Goal: Navigation & Orientation: Understand site structure

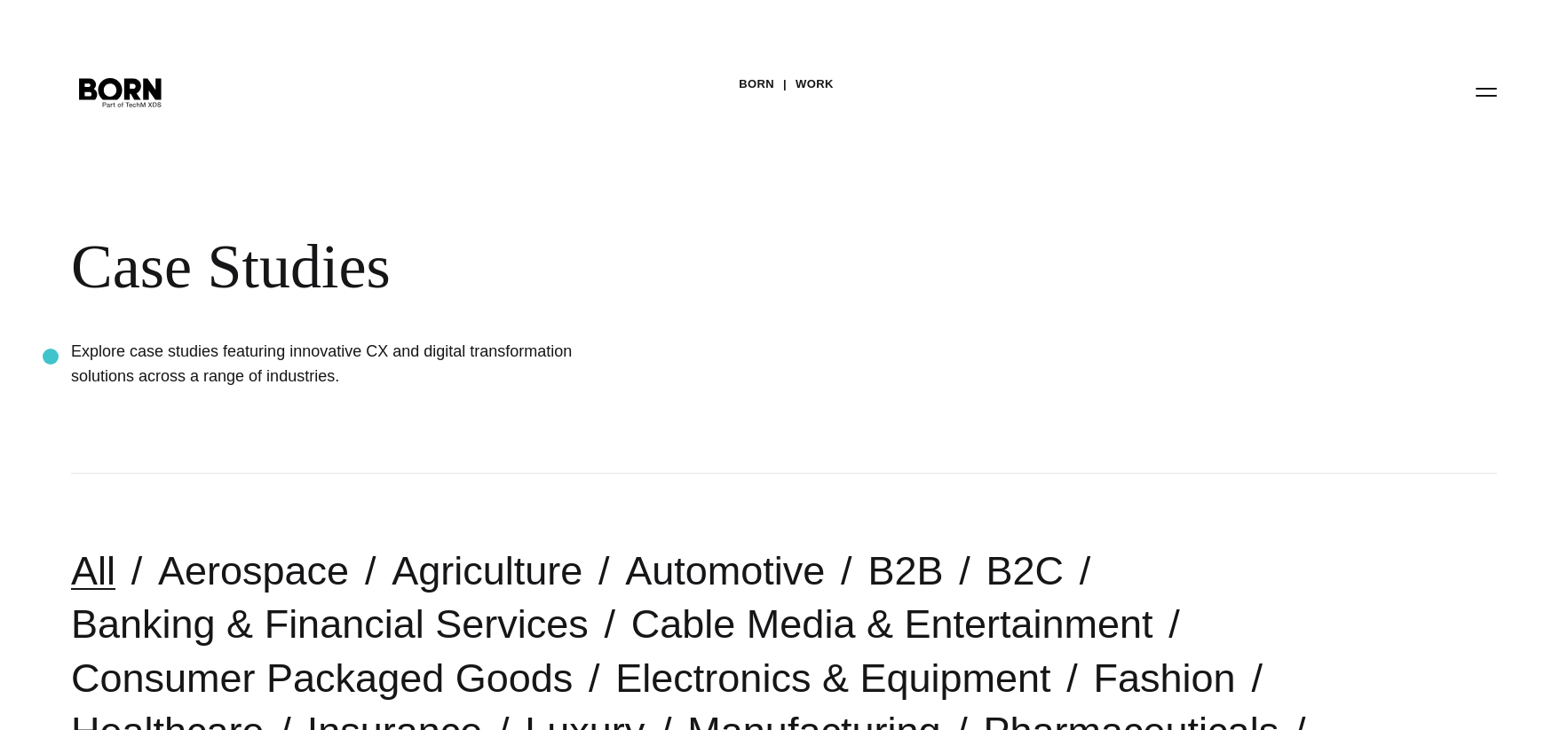
drag, startPoint x: 351, startPoint y: 383, endPoint x: 50, endPoint y: 357, distance: 302.1
click at [50, 357] on div "BORN Work Case Studies Explore case studies featuring innovative CX and digital…" at bounding box center [784, 237] width 1568 height 474
copy h1 "Explore case studies featuring innovative CX and digital transformation solutio…"
click at [1486, 97] on button "Primary Menu" at bounding box center [1486, 91] width 42 height 38
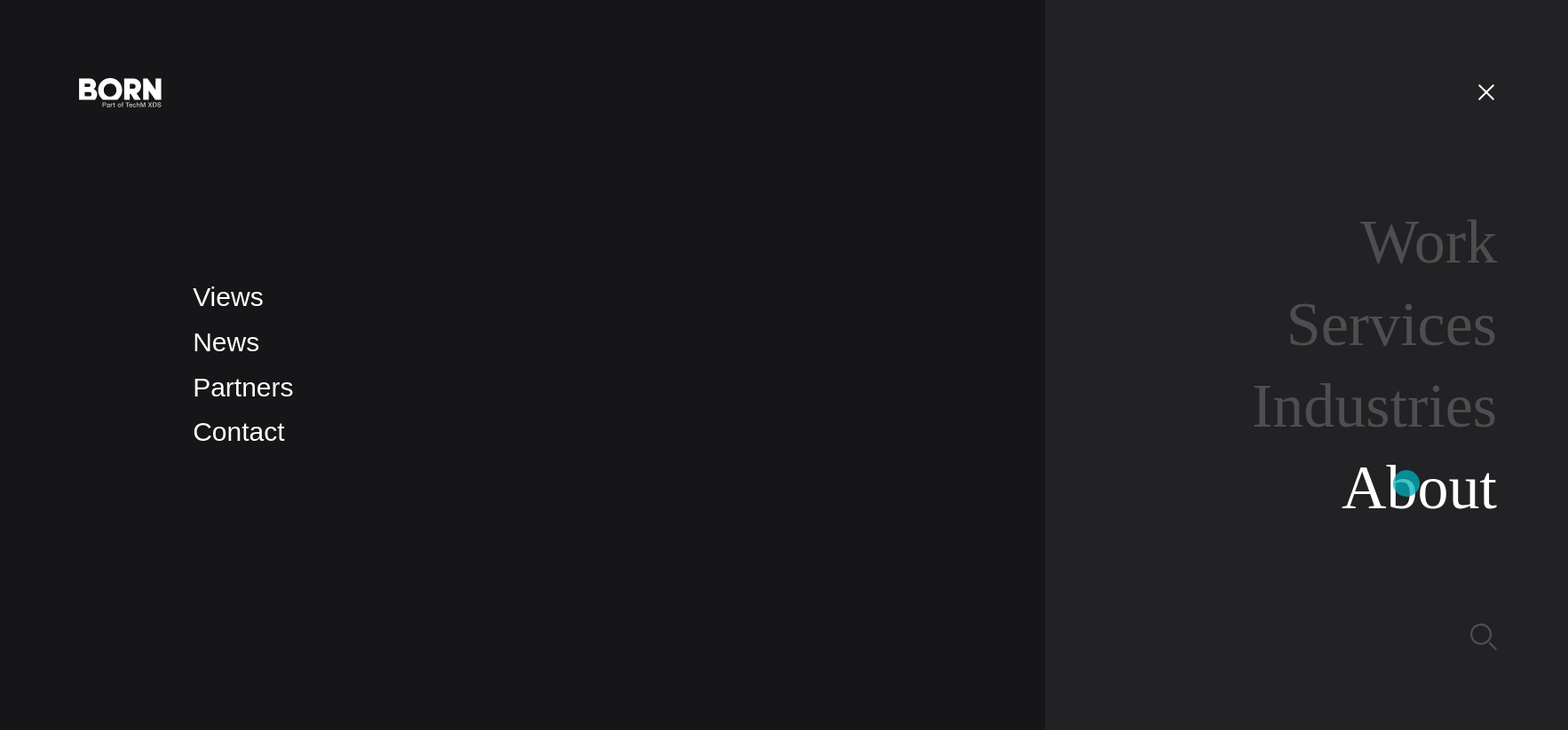
click at [1407, 483] on link "About" at bounding box center [1418, 488] width 155 height 69
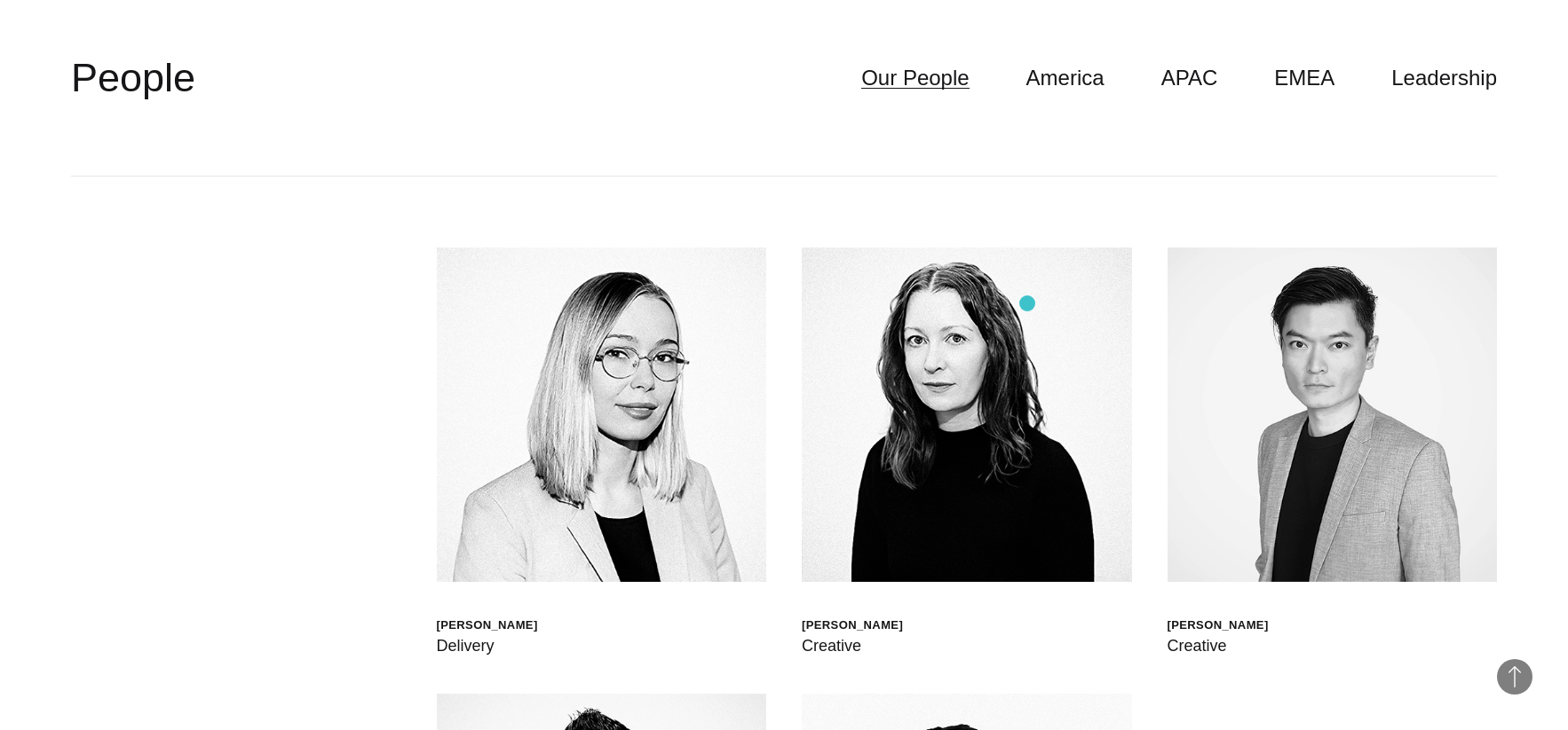
scroll to position [4892, 0]
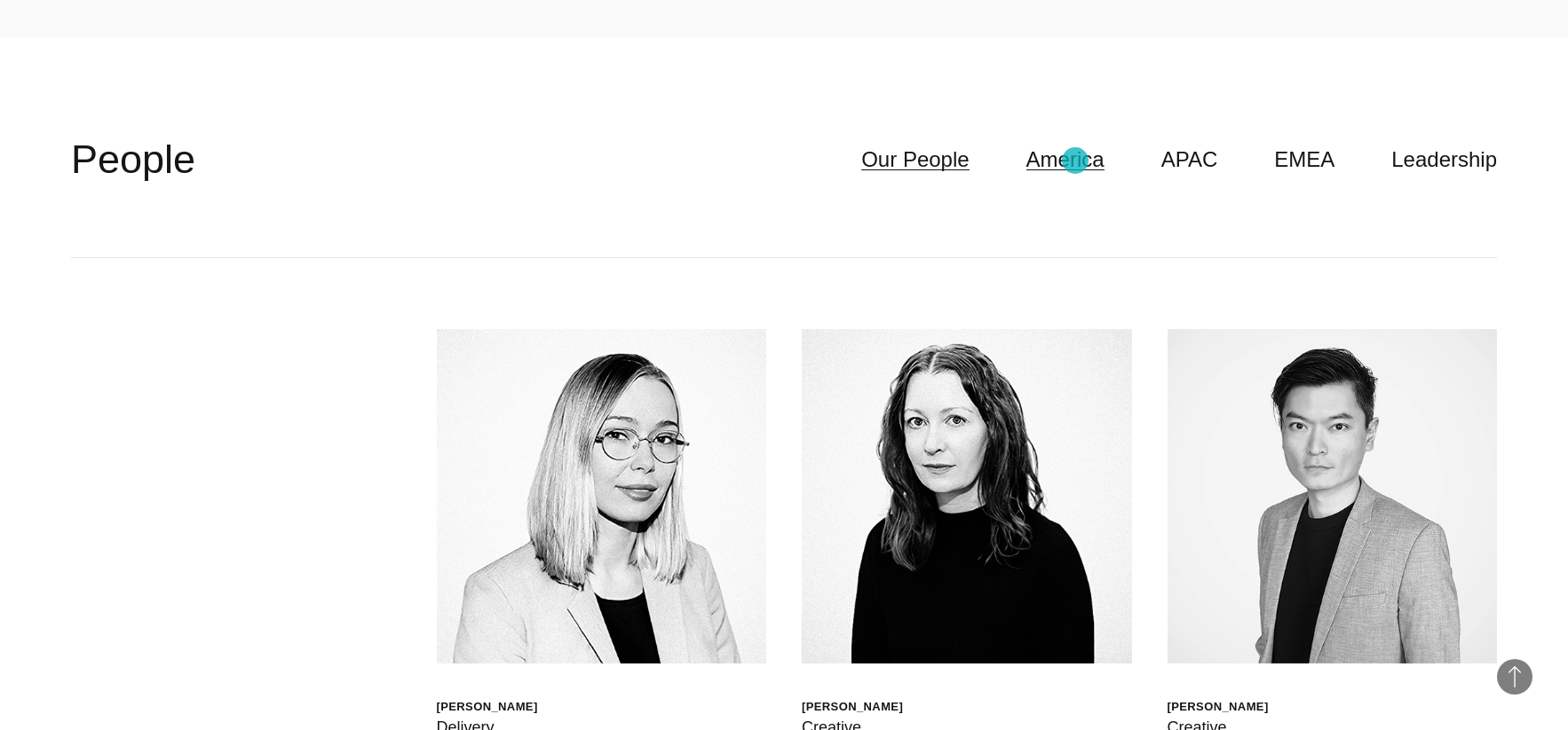
click at [1075, 160] on link "America" at bounding box center [1065, 160] width 78 height 34
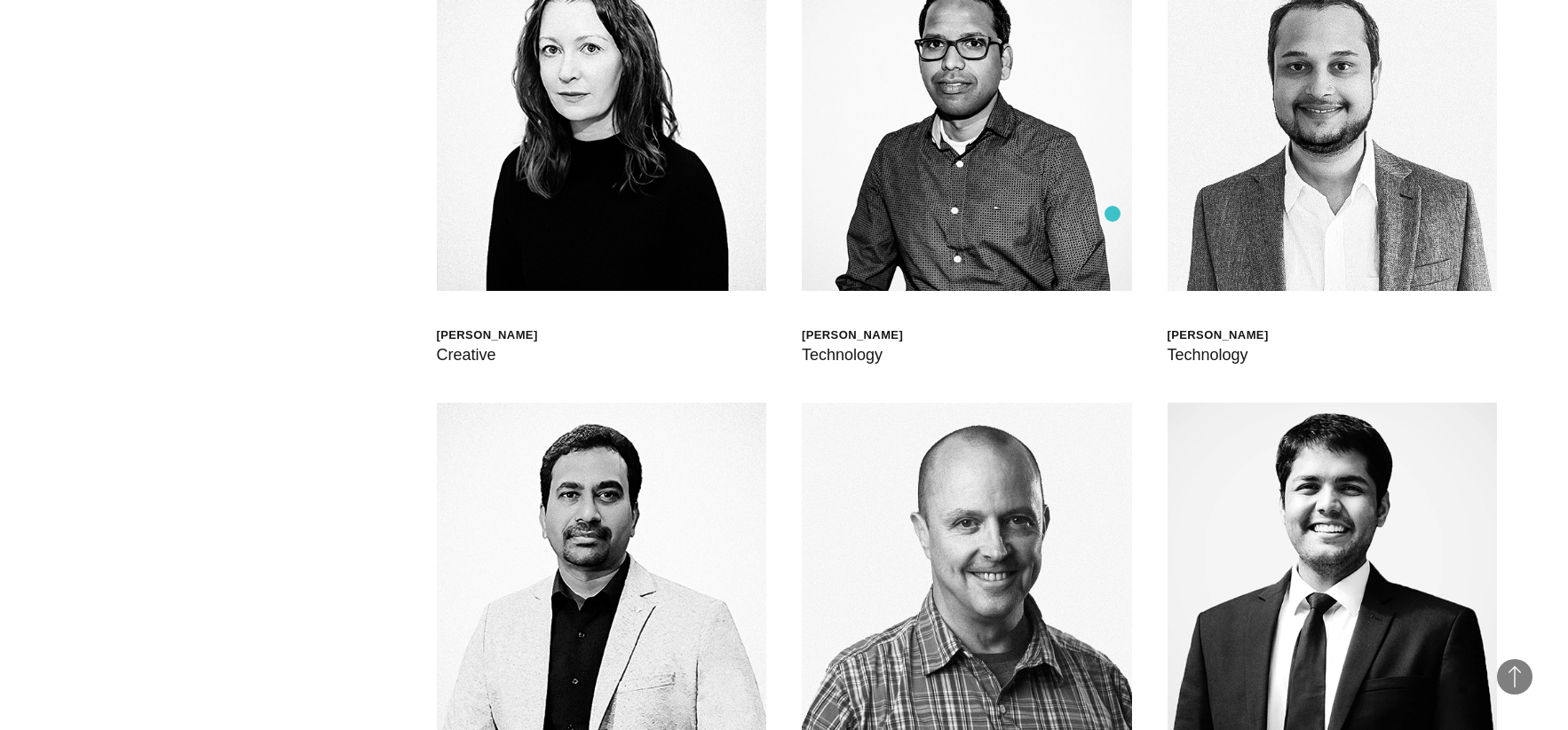
scroll to position [6226, 0]
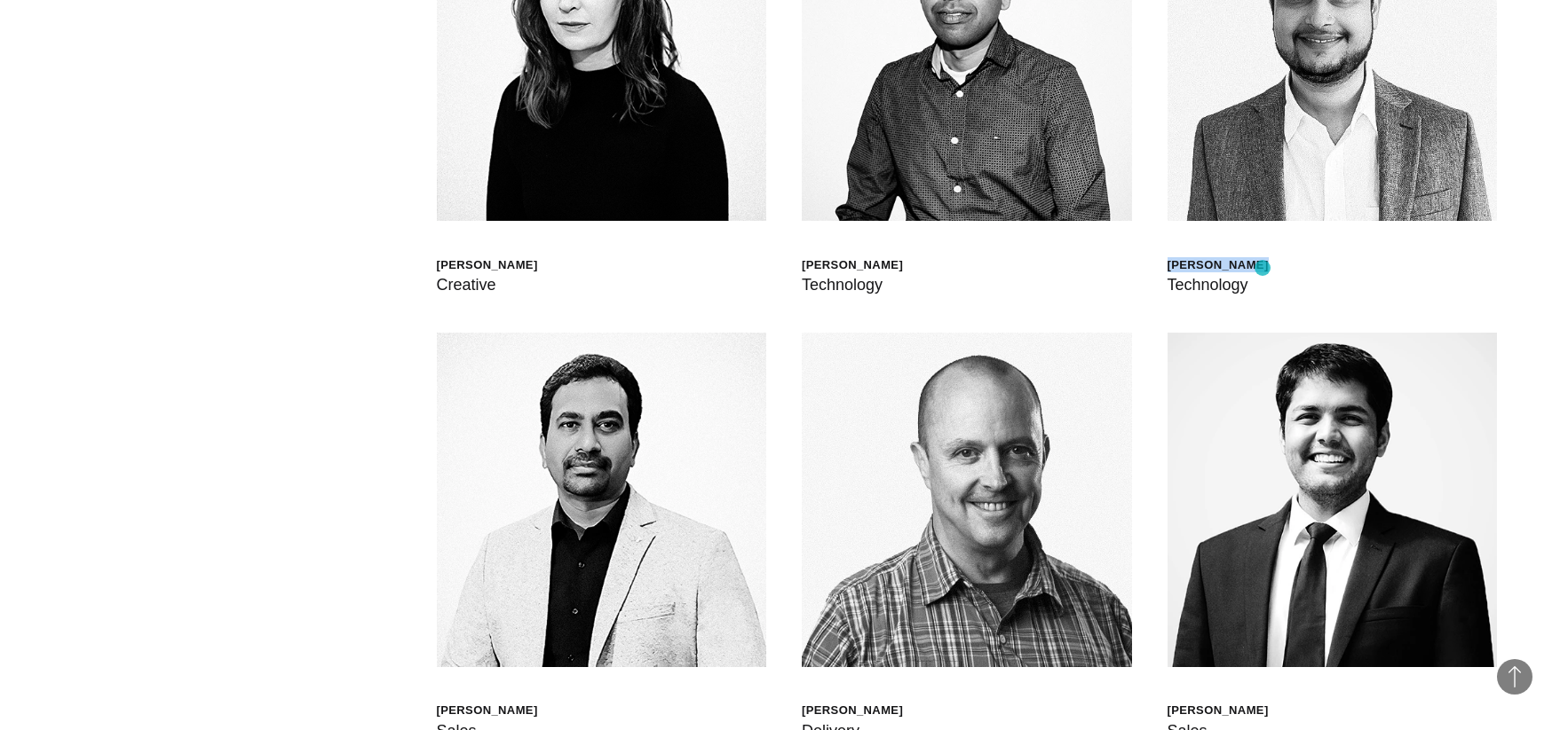
drag, startPoint x: 1281, startPoint y: 267, endPoint x: 1262, endPoint y: 268, distance: 19.0
click at [1262, 268] on div "[PERSON_NAME] Technology" at bounding box center [1333, 93] width 330 height 411
copy div "[PERSON_NAME]"
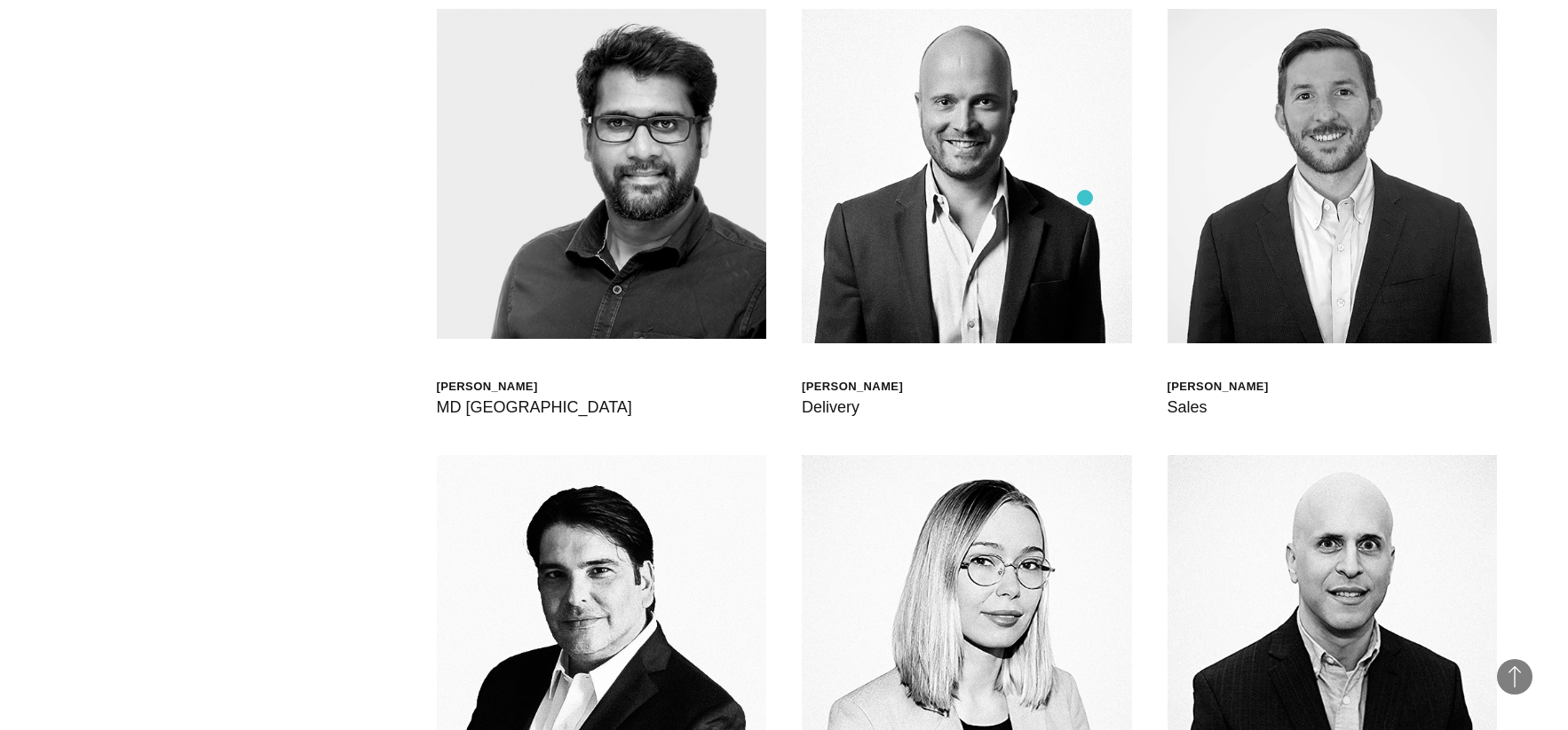
scroll to position [4737, 0]
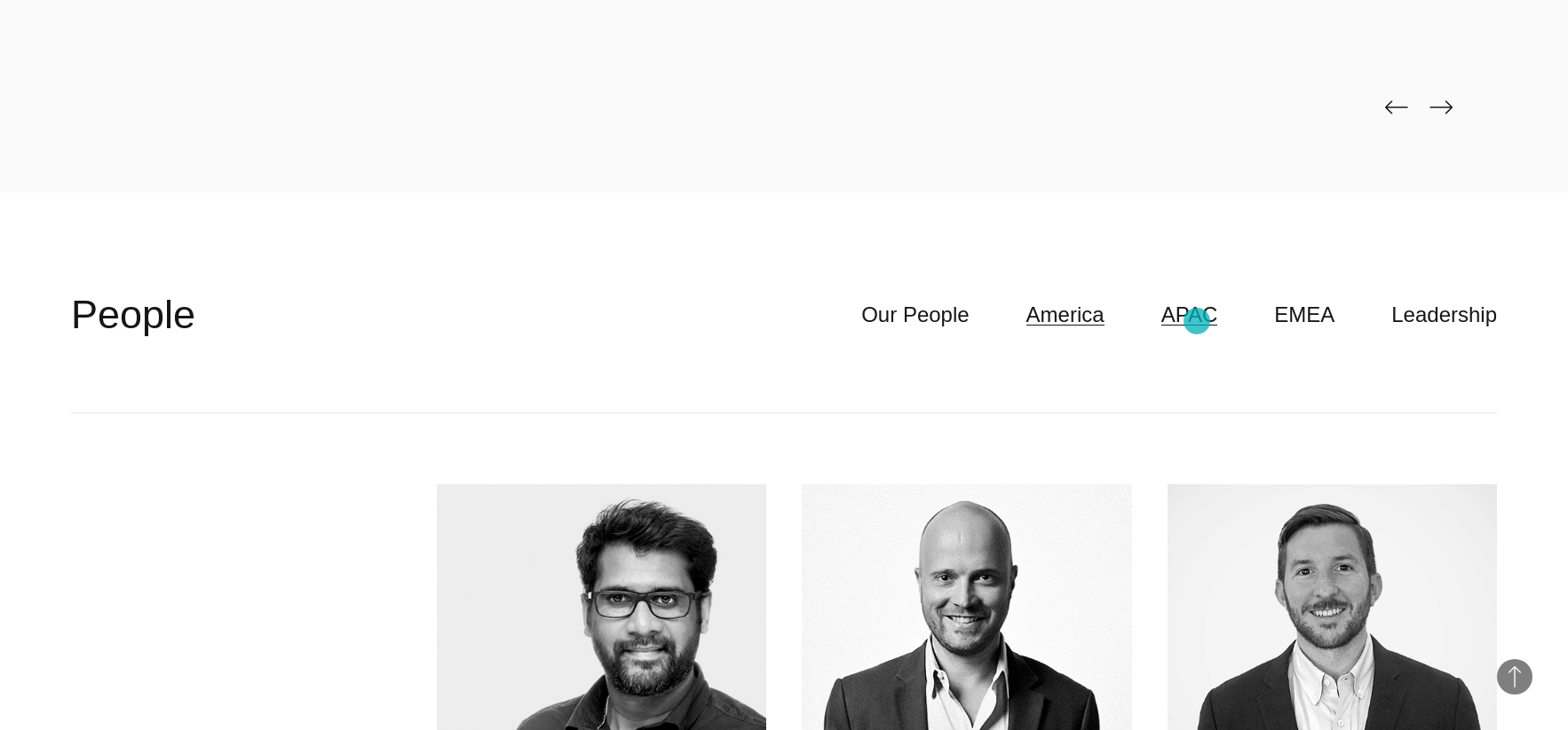
click at [1196, 321] on link "APAC" at bounding box center [1190, 315] width 57 height 34
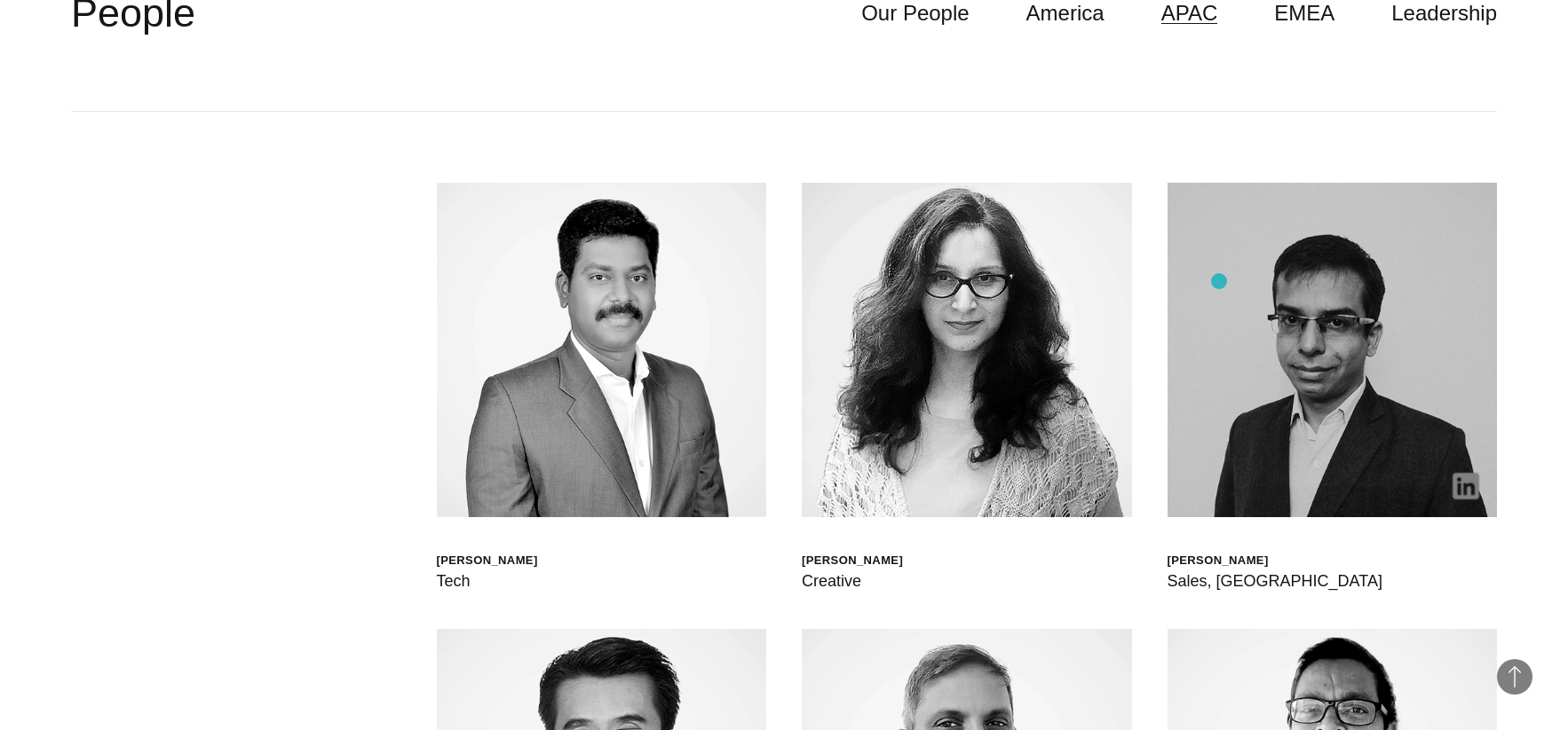
scroll to position [4977, 0]
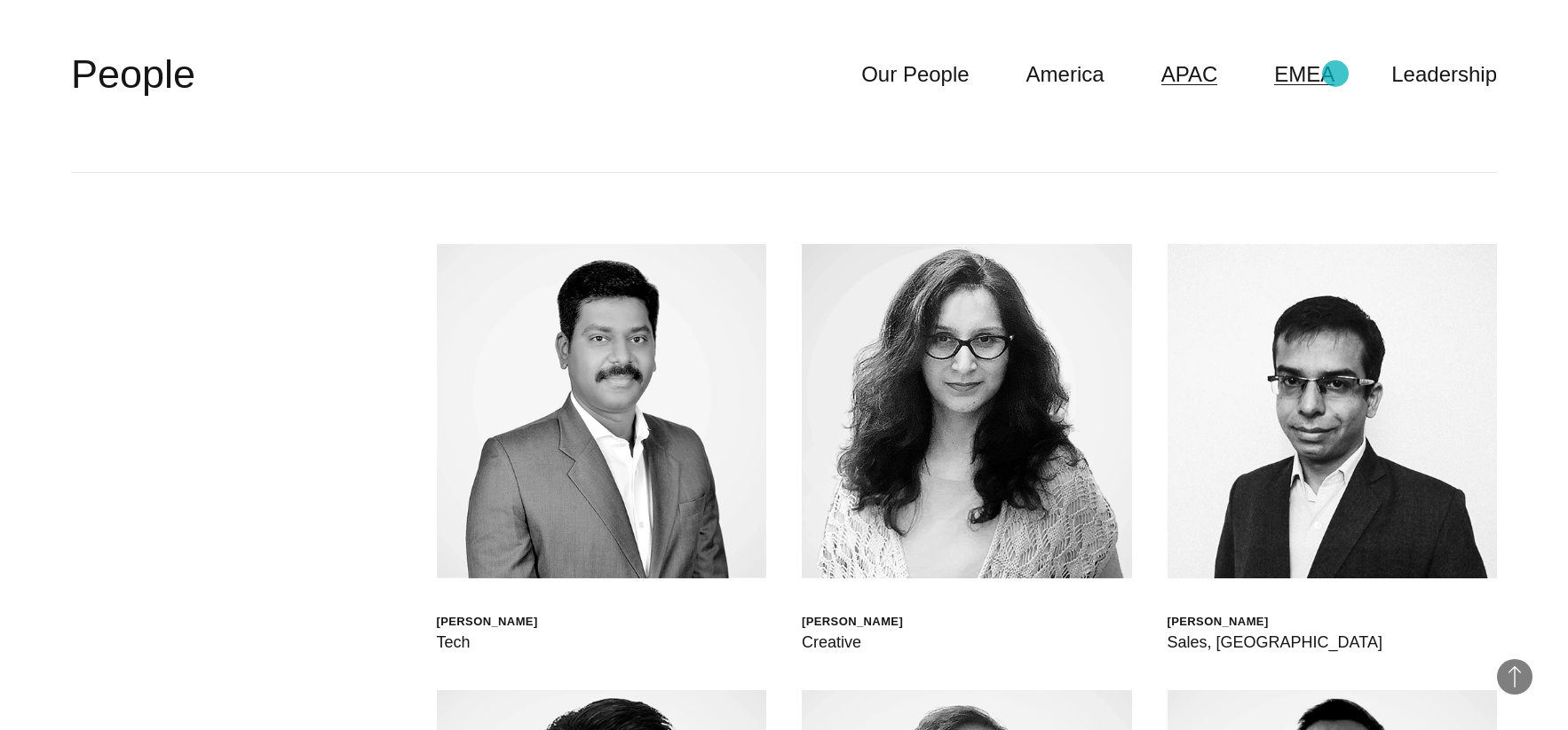
click at [1334, 73] on link "EMEA" at bounding box center [1305, 74] width 61 height 34
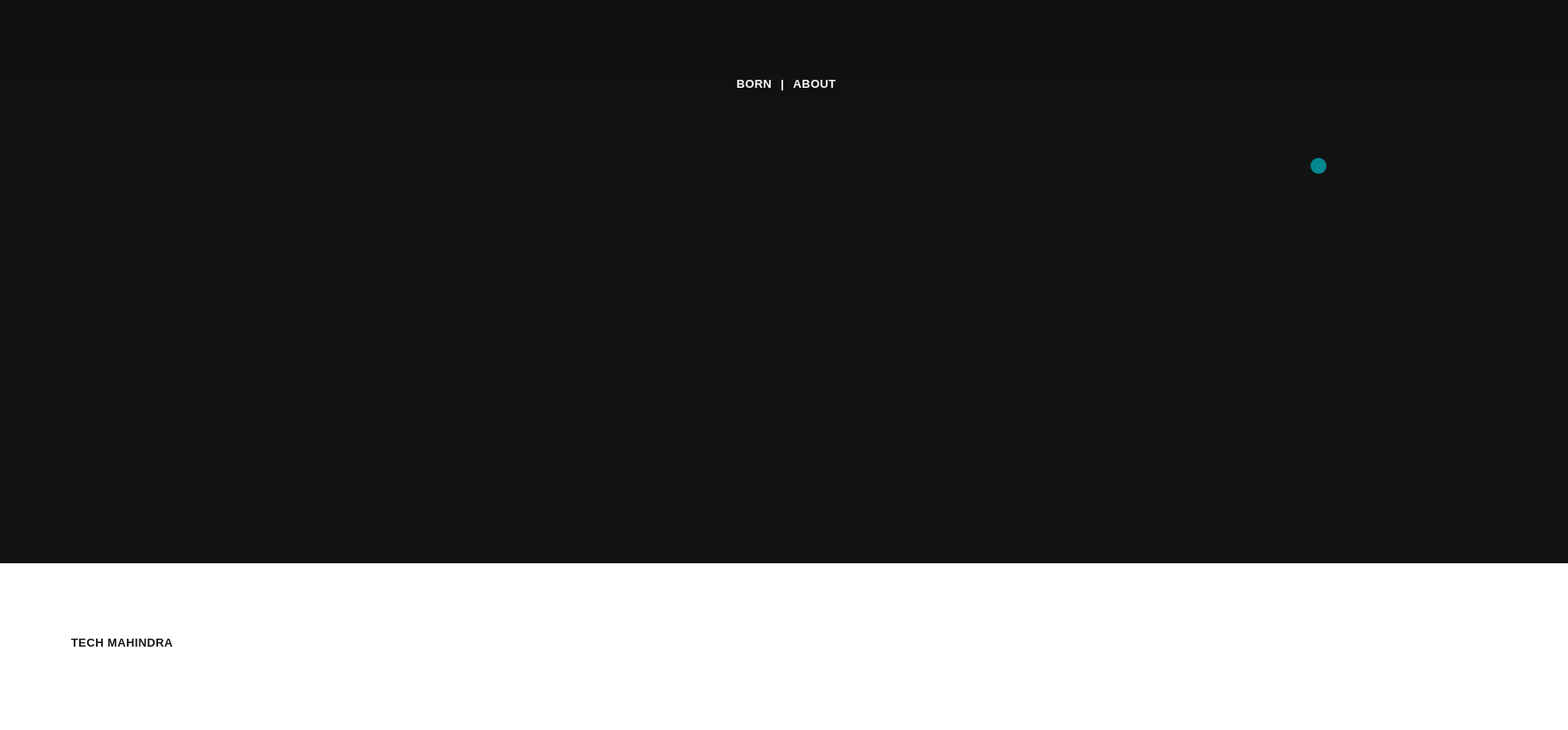
scroll to position [0, 0]
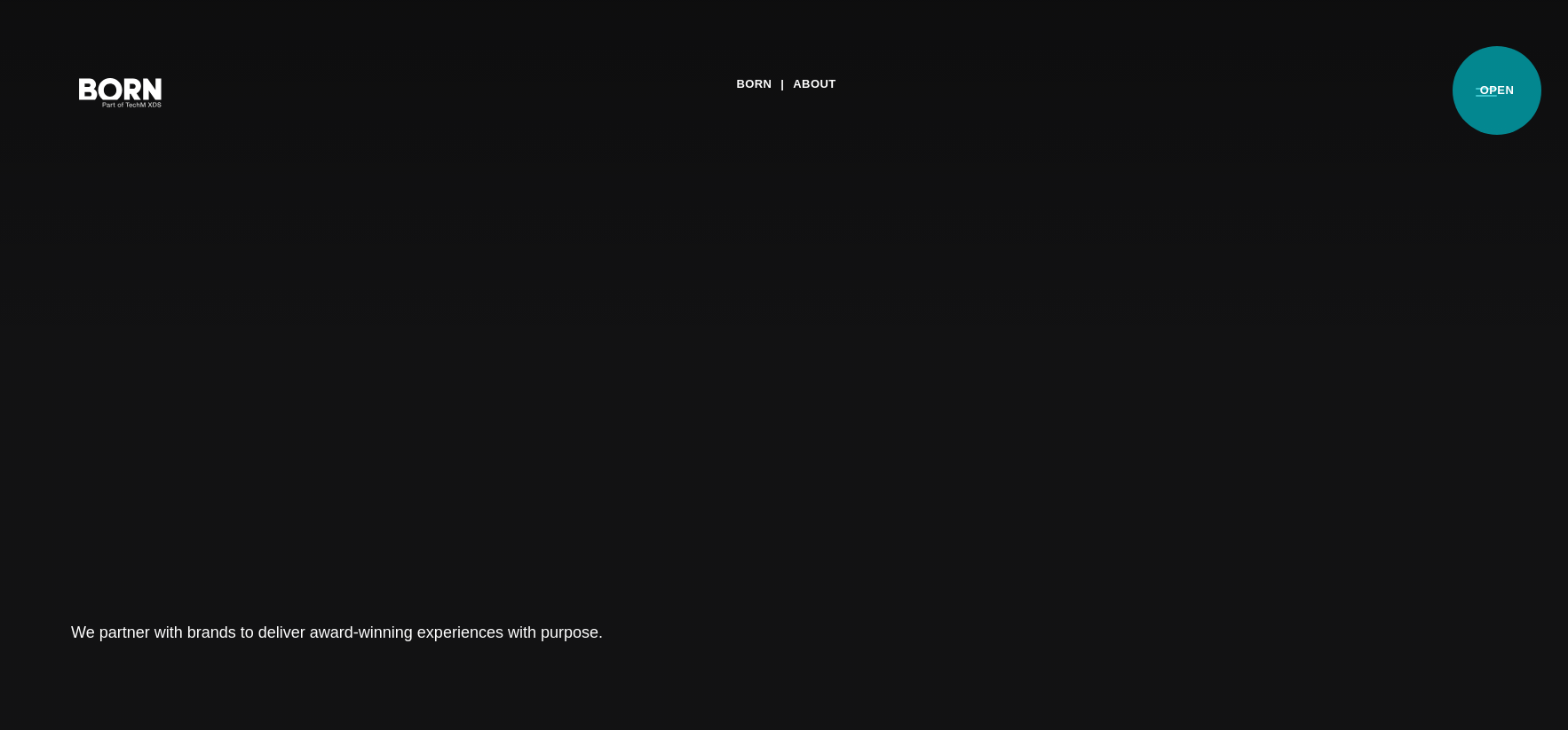
click at [1497, 90] on button "Primary Menu" at bounding box center [1486, 91] width 42 height 38
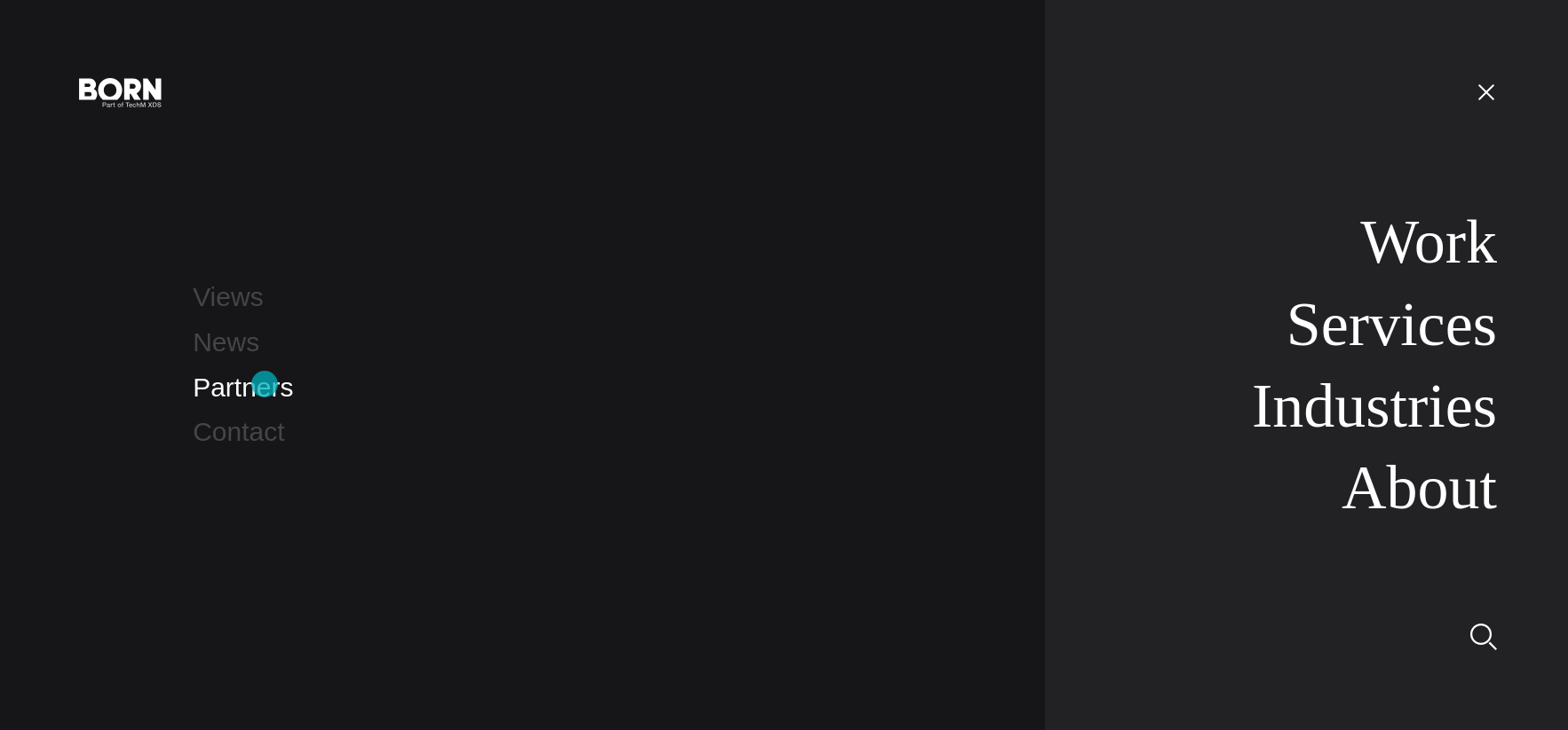
click at [261, 384] on link "Partners" at bounding box center [242, 387] width 100 height 29
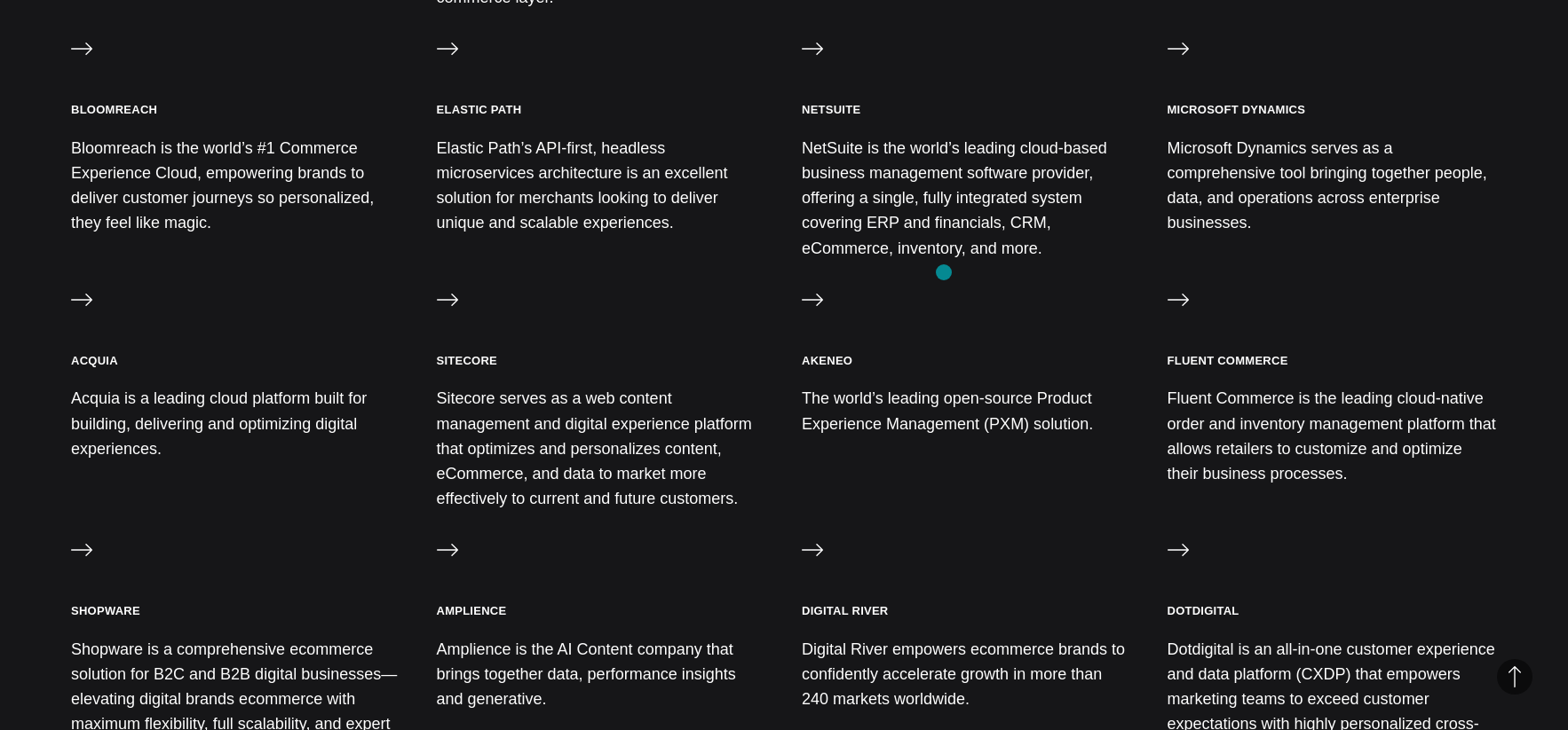
scroll to position [1169, 0]
